Goal: Task Accomplishment & Management: Complete application form

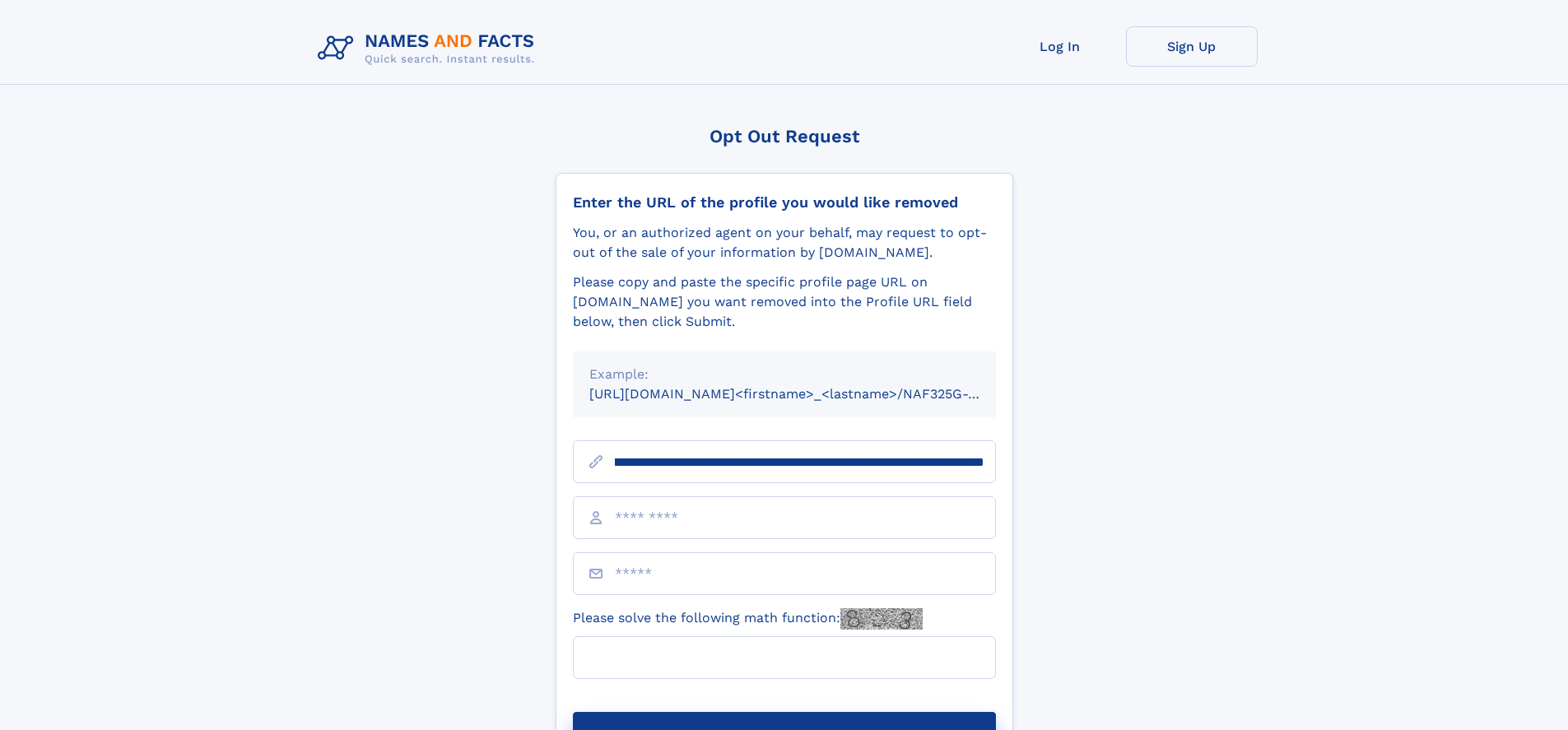
scroll to position [0, 198]
type input "**********"
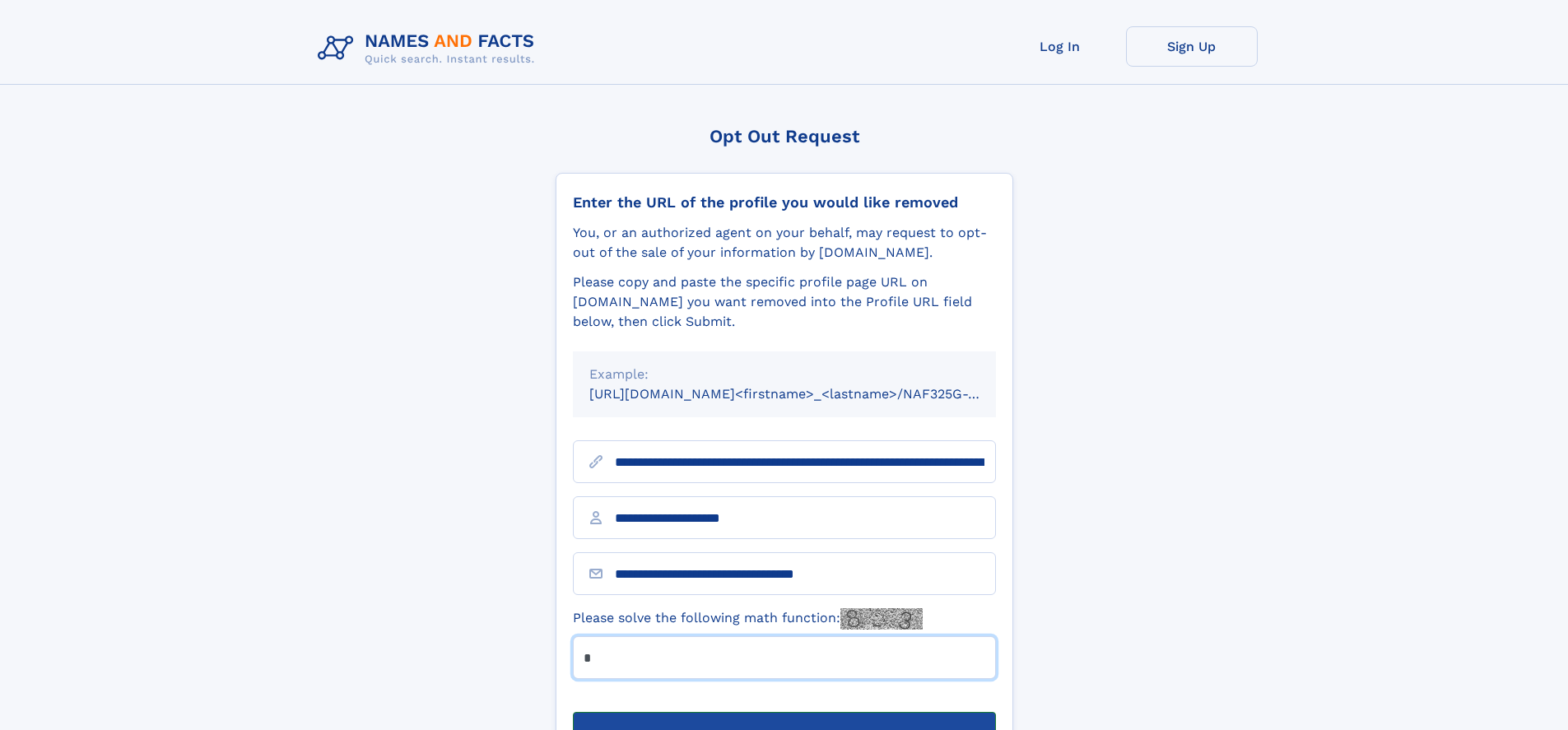
type input "*"
click at [783, 712] on button "Submit Opt Out Request" at bounding box center [784, 738] width 423 height 53
